Goal: Information Seeking & Learning: Learn about a topic

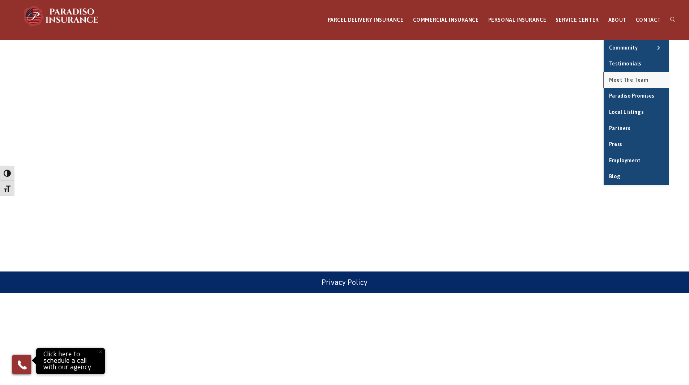
click at [633, 81] on span "Meet the Team" at bounding box center [628, 80] width 39 height 6
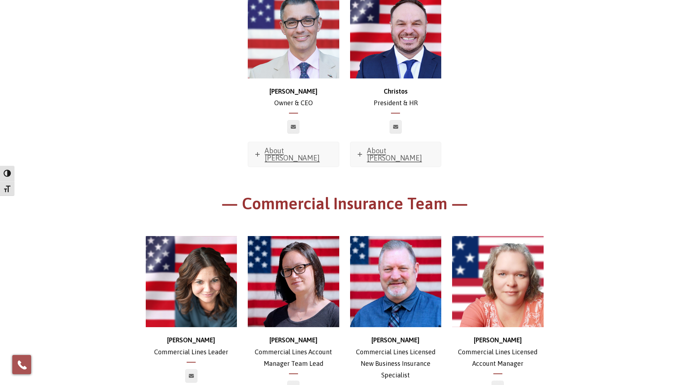
scroll to position [227, 0]
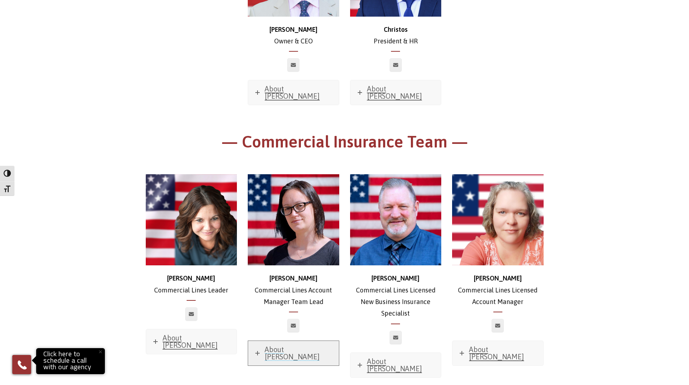
click at [284, 346] on span "About Jessica" at bounding box center [292, 354] width 55 height 16
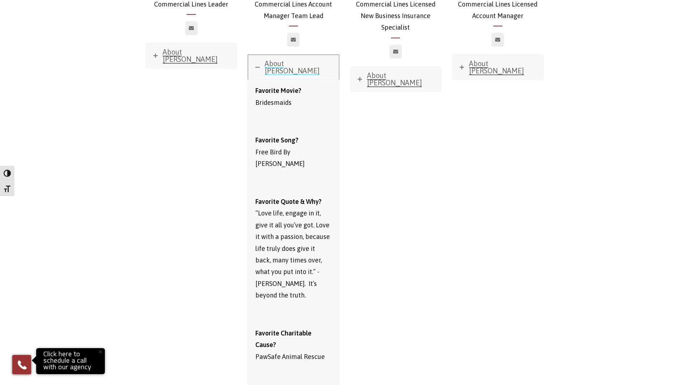
scroll to position [387, 0]
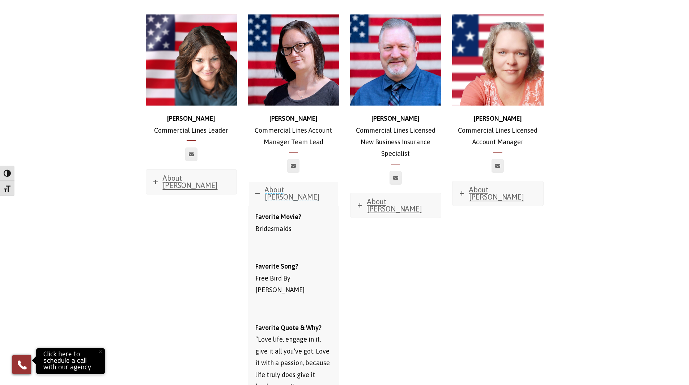
click at [296, 186] on span "About Jessica" at bounding box center [292, 194] width 55 height 16
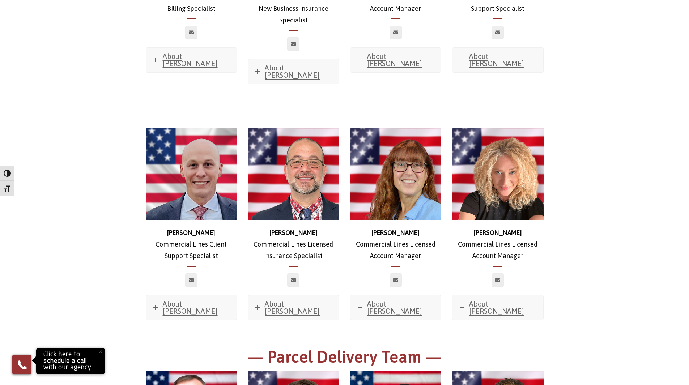
scroll to position [769, 0]
click at [187, 300] on span "About Mike" at bounding box center [190, 308] width 55 height 16
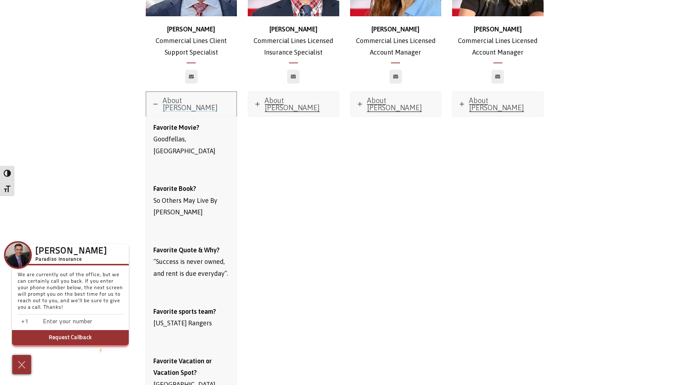
scroll to position [963, 0]
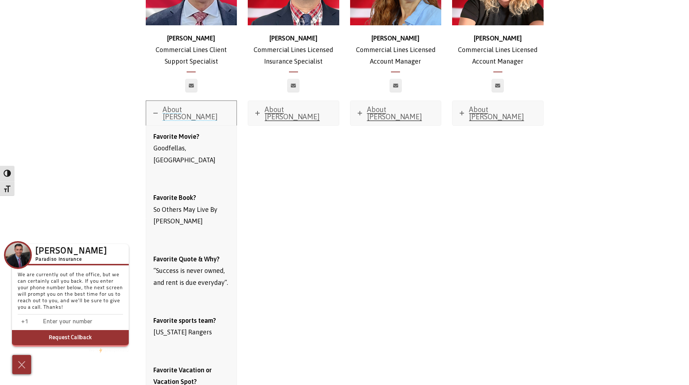
click at [188, 105] on span "About Mike" at bounding box center [190, 113] width 55 height 16
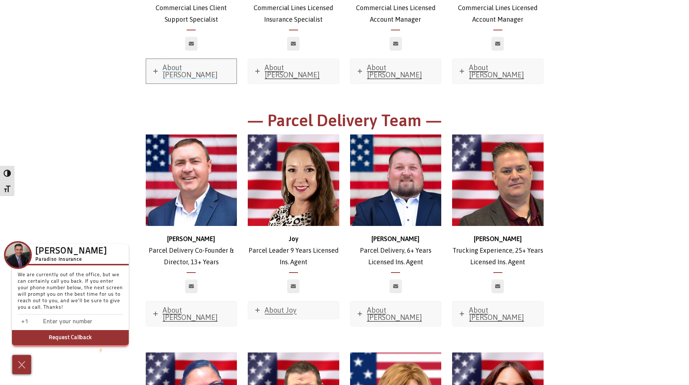
scroll to position [1005, 0]
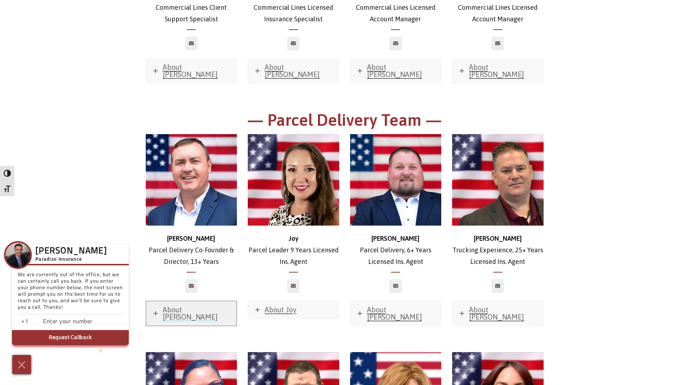
click at [191, 306] on span "About Brian" at bounding box center [190, 314] width 55 height 16
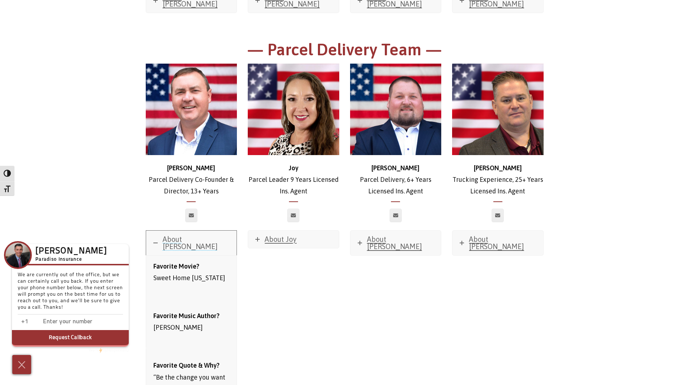
scroll to position [1070, 0]
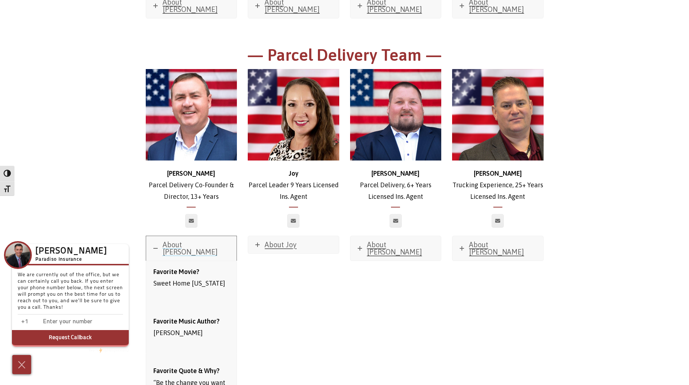
click at [155, 246] on icon at bounding box center [155, 248] width 4 height 4
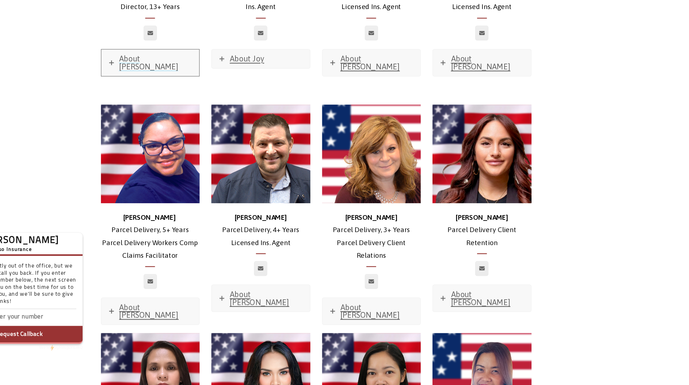
scroll to position [1353, 0]
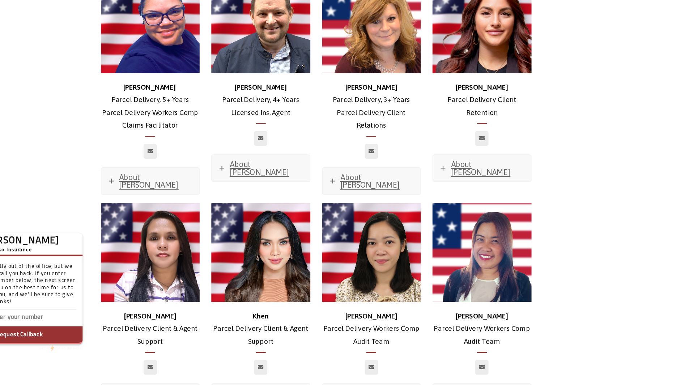
click at [240, 301] on div "Dee Parcel Delivery Client & Agent Support About Dee Favorite Movie? The Nation…" at bounding box center [191, 316] width 102 height 200
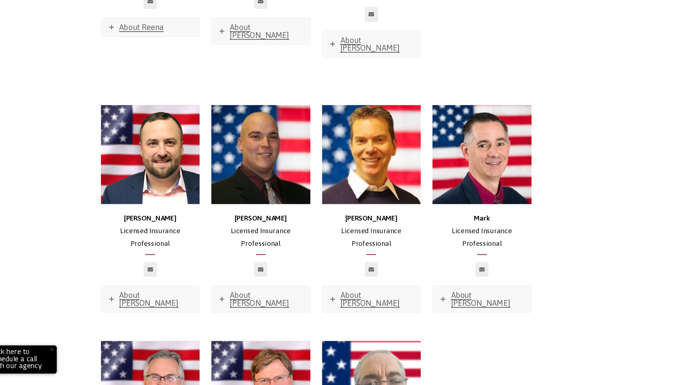
scroll to position [3064, 0]
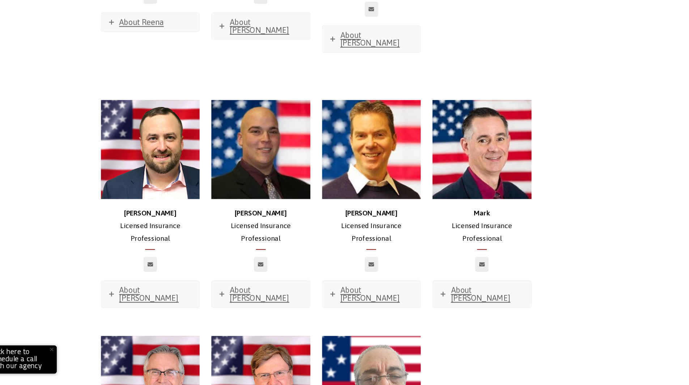
drag, startPoint x: 240, startPoint y: 301, endPoint x: 604, endPoint y: 304, distance: 364.7
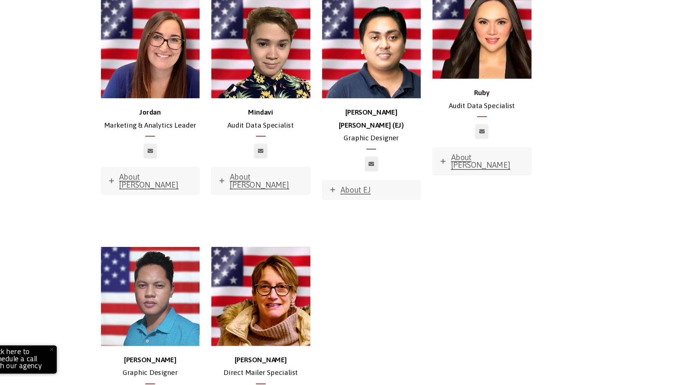
scroll to position [3631, 0]
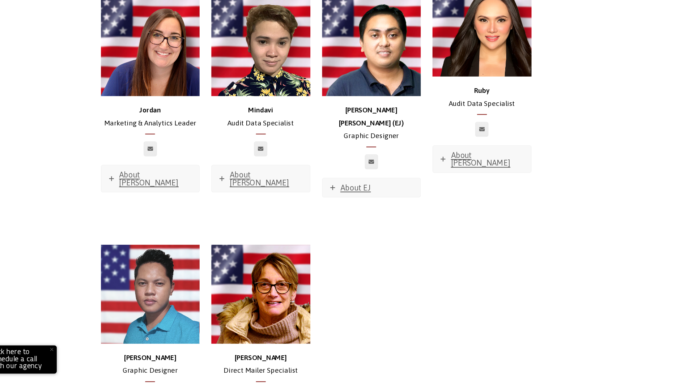
drag, startPoint x: 576, startPoint y: 285, endPoint x: 529, endPoint y: 309, distance: 52.8
click at [529, 309] on div "Emmanuel Graphic Designer About Emmnauel Favorite Movie? John Wick Favorite Boo…" at bounding box center [344, 349] width 409 height 224
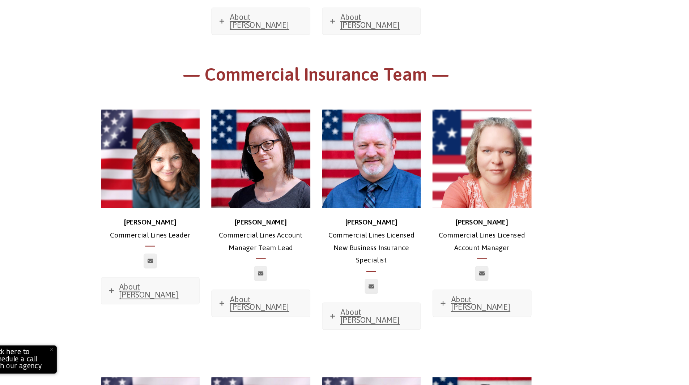
scroll to position [271, 0]
click at [192, 289] on span "About Stephanie" at bounding box center [190, 297] width 55 height 16
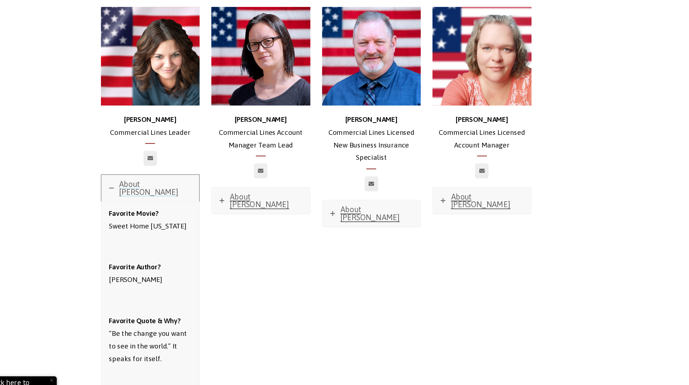
scroll to position [332, 0]
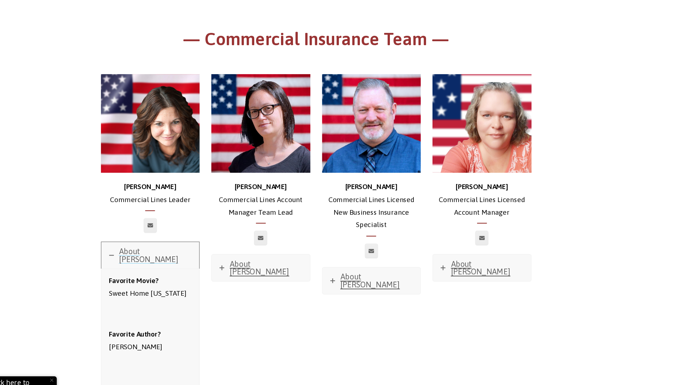
click at [187, 229] on span "About Stephanie" at bounding box center [190, 237] width 55 height 16
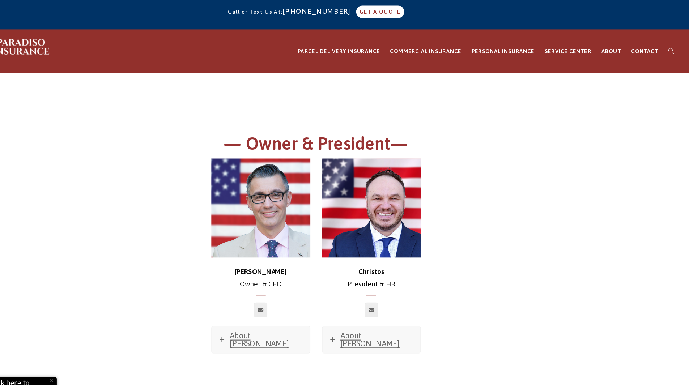
scroll to position [0, 0]
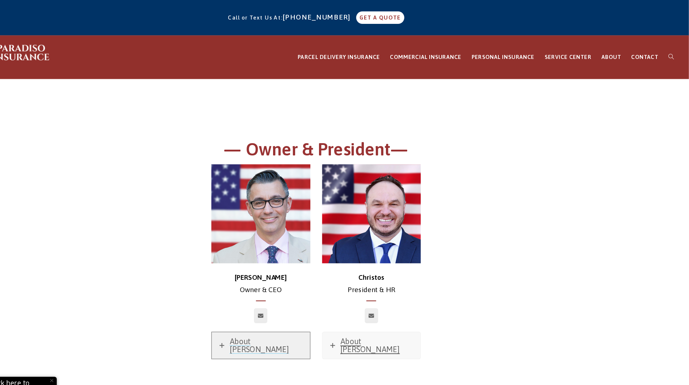
click at [285, 321] on link "About Chris" at bounding box center [293, 319] width 91 height 25
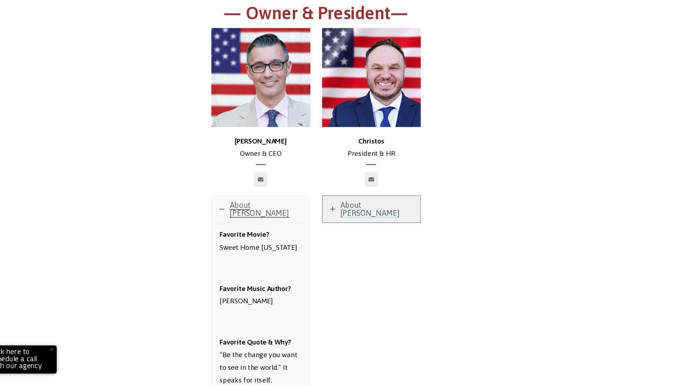
click at [390, 218] on span "About Christos" at bounding box center [394, 223] width 55 height 16
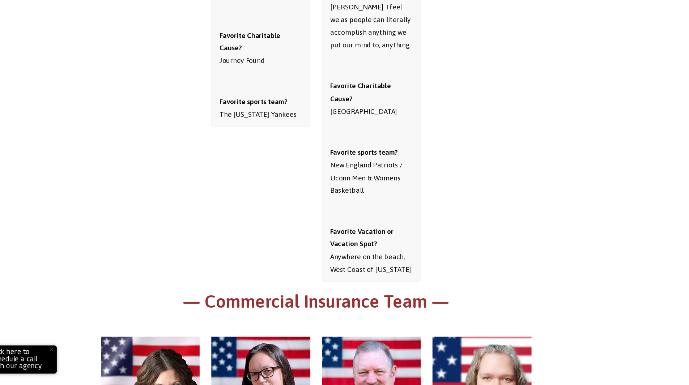
scroll to position [507, 0]
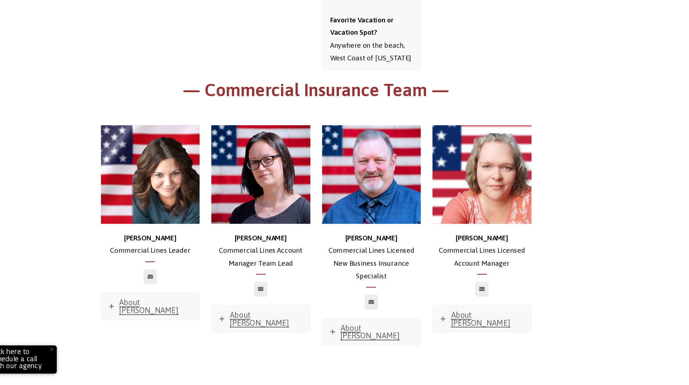
scroll to position [650, 0]
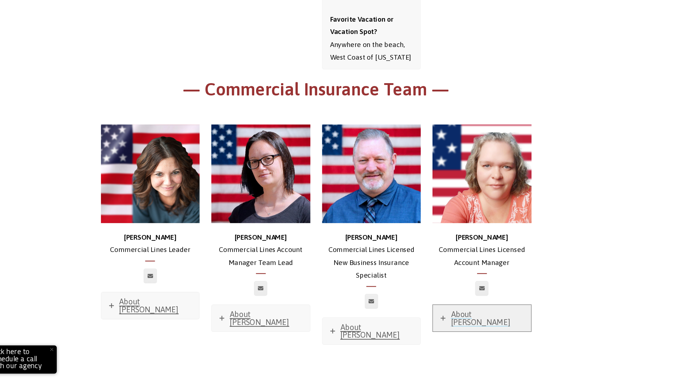
click at [492, 315] on span "About Jessica" at bounding box center [496, 323] width 55 height 16
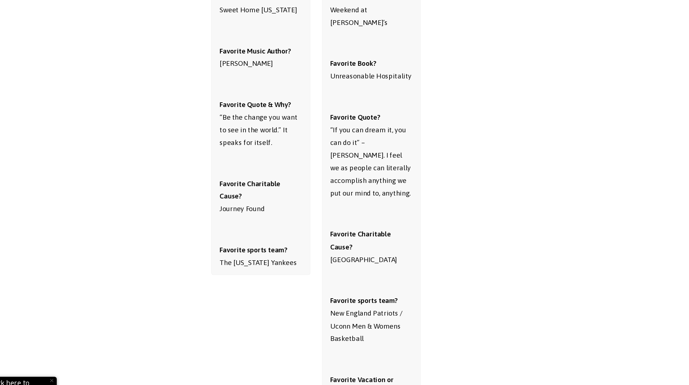
scroll to position [265, 0]
